Goal: Information Seeking & Learning: Learn about a topic

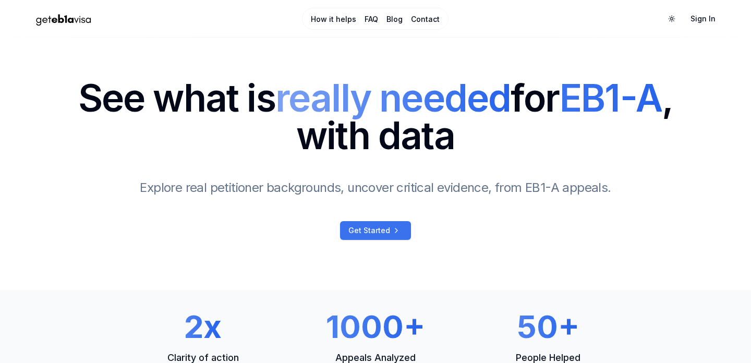
click at [387, 231] on span "Get Started" at bounding box center [369, 230] width 42 height 10
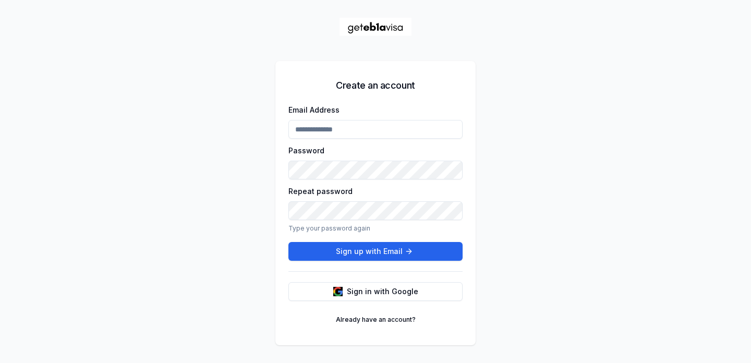
click at [397, 132] on input "Email Address" at bounding box center [375, 129] width 174 height 19
type input "**********"
click at [351, 295] on span "Sign in with Google" at bounding box center [382, 291] width 71 height 10
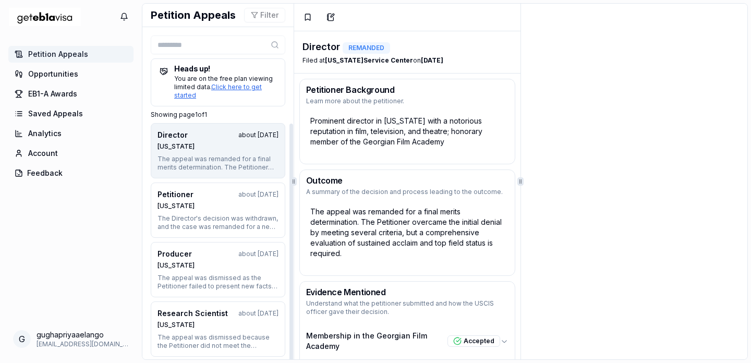
scroll to position [19, 0]
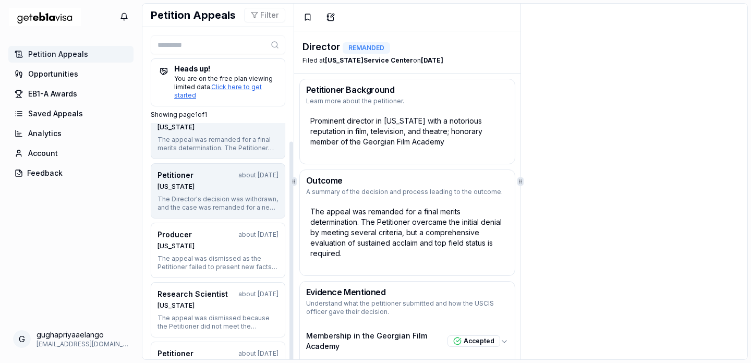
click at [217, 188] on div "[US_STATE]" at bounding box center [217, 187] width 121 height 8
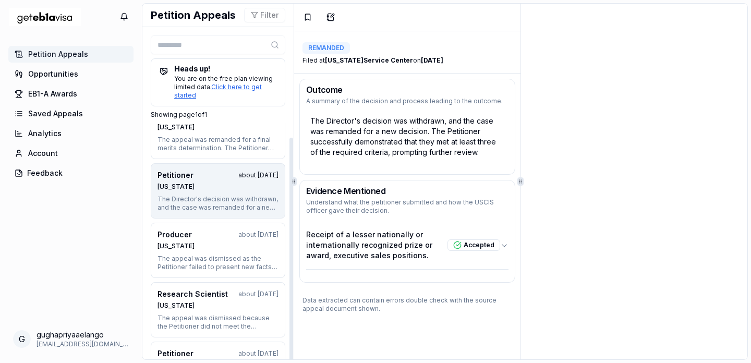
scroll to position [0, 0]
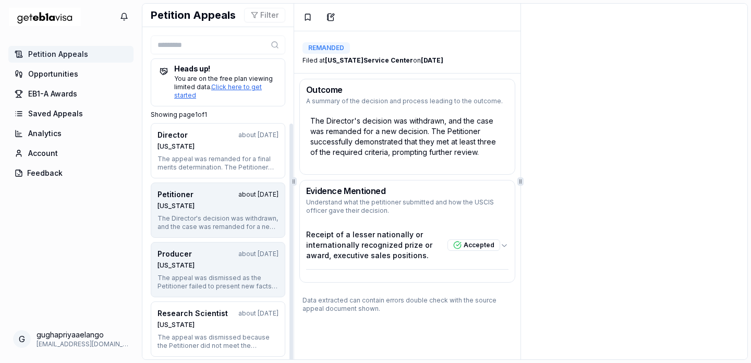
click at [204, 269] on button "Producer about [DATE] [US_STATE] The appeal was dismissed as the Petitioner fai…" at bounding box center [218, 269] width 135 height 55
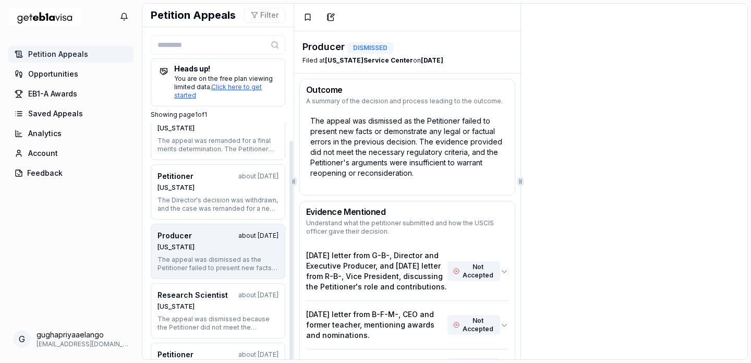
scroll to position [19, 0]
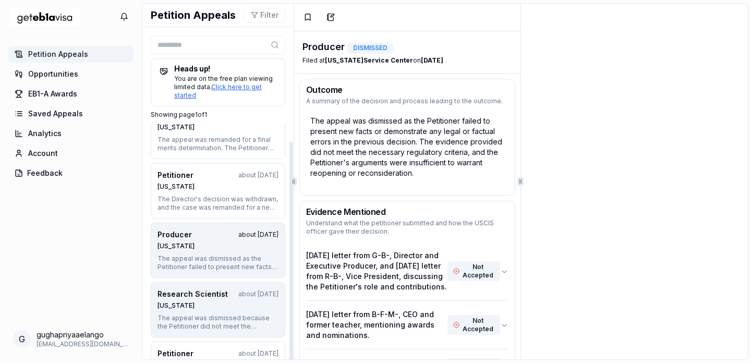
click at [198, 300] on div "Research Scientist about [DATE] [US_STATE]" at bounding box center [217, 299] width 121 height 21
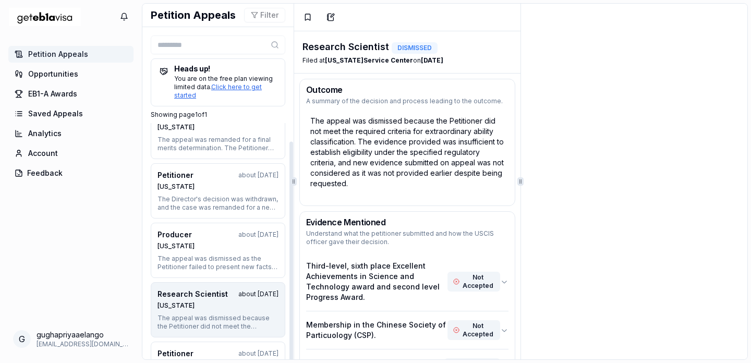
scroll to position [7, 0]
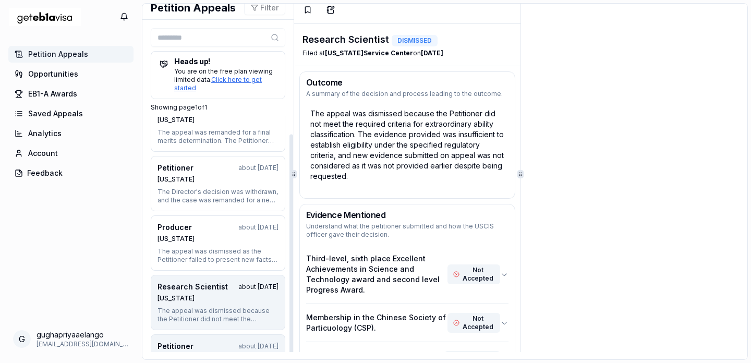
click at [199, 340] on button "Petitioner about [DATE] [US_STATE] The appeal was remanded as the Petitioner fu…" at bounding box center [218, 361] width 135 height 55
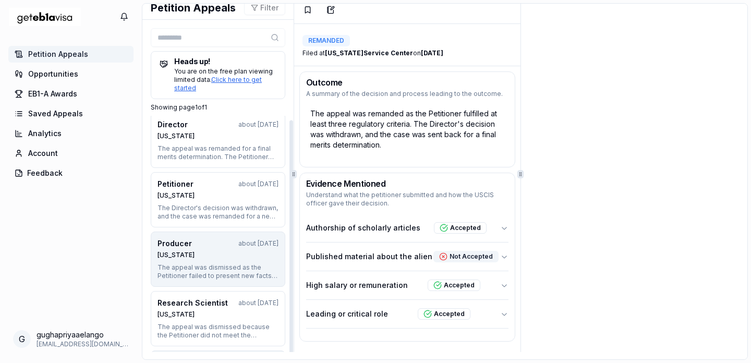
scroll to position [0, 0]
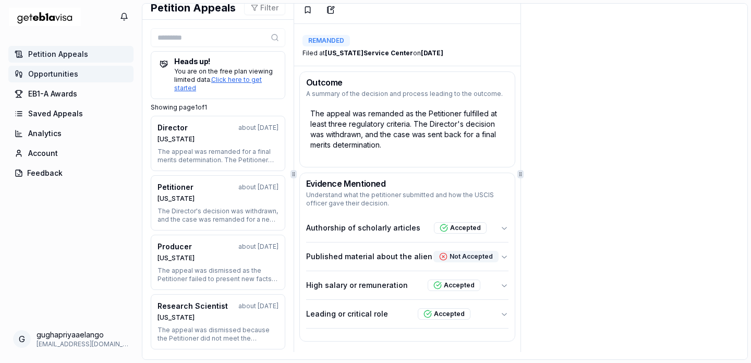
click at [56, 78] on span "Opportunities" at bounding box center [53, 74] width 50 height 10
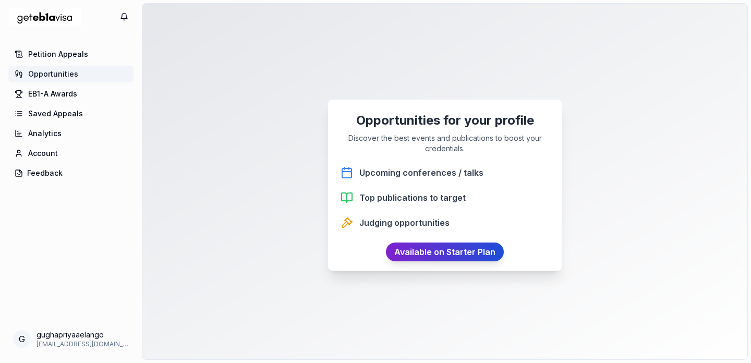
click at [426, 250] on link "Available on Starter Plan" at bounding box center [445, 251] width 118 height 19
click at [58, 93] on span "EB1-A Awards" at bounding box center [52, 94] width 49 height 10
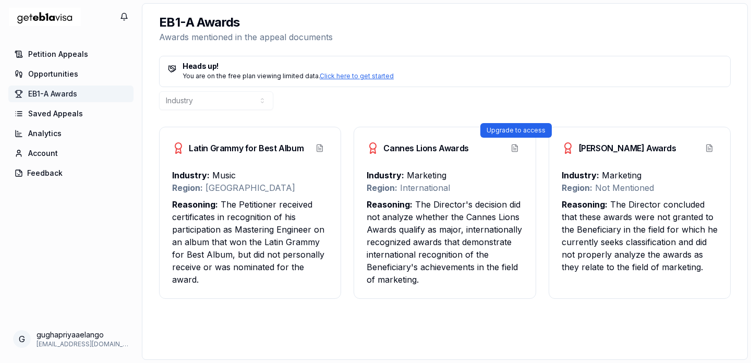
click at [515, 149] on button "View Appeal" at bounding box center [514, 148] width 17 height 17
click at [54, 113] on span "Saved Appeals" at bounding box center [55, 113] width 55 height 10
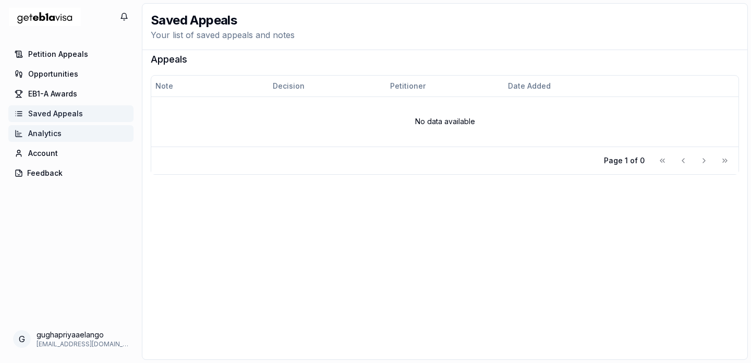
click at [50, 137] on span "Analytics" at bounding box center [44, 133] width 33 height 10
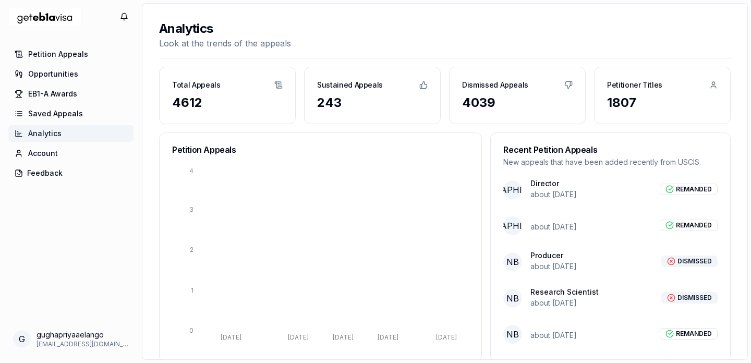
click at [629, 96] on div "1807" at bounding box center [662, 102] width 111 height 17
